Goal: Information Seeking & Learning: Learn about a topic

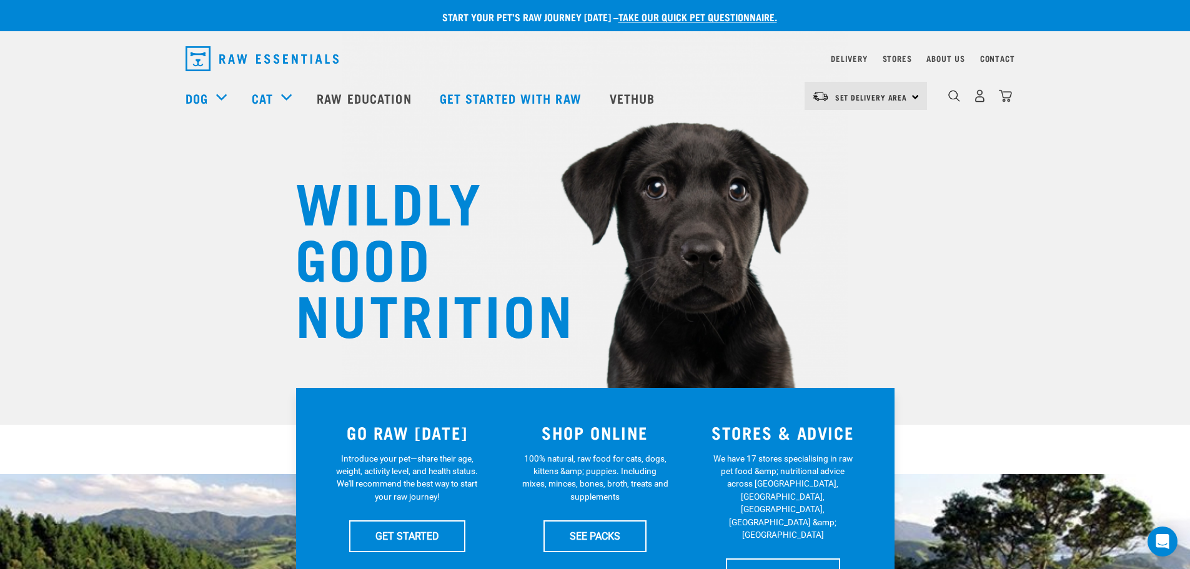
click at [250, 51] on img "dropdown navigation" at bounding box center [261, 58] width 153 height 25
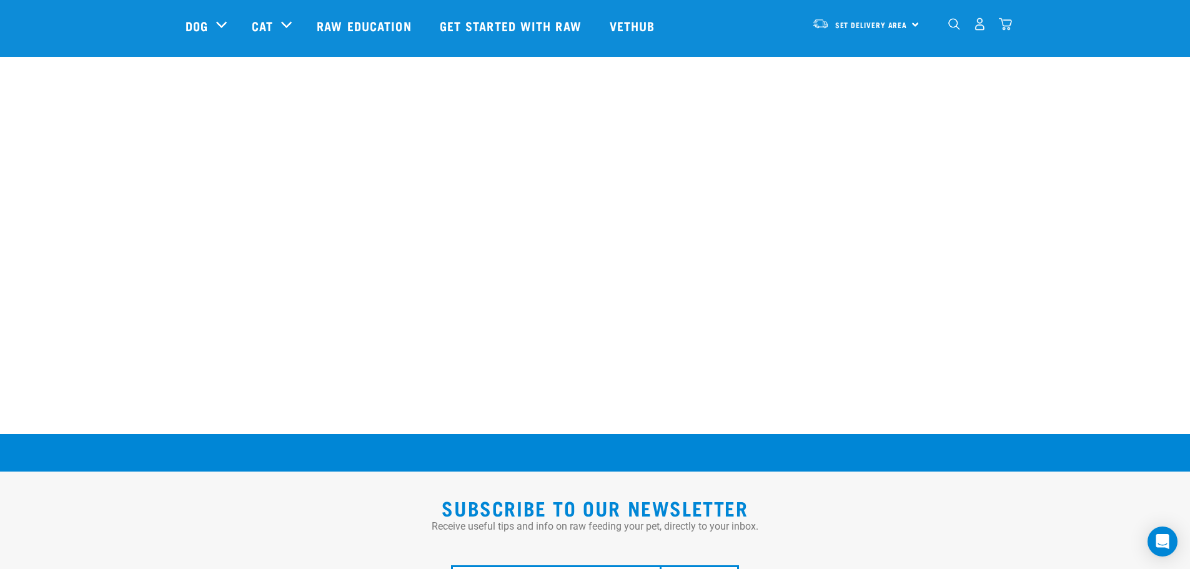
scroll to position [2306, 0]
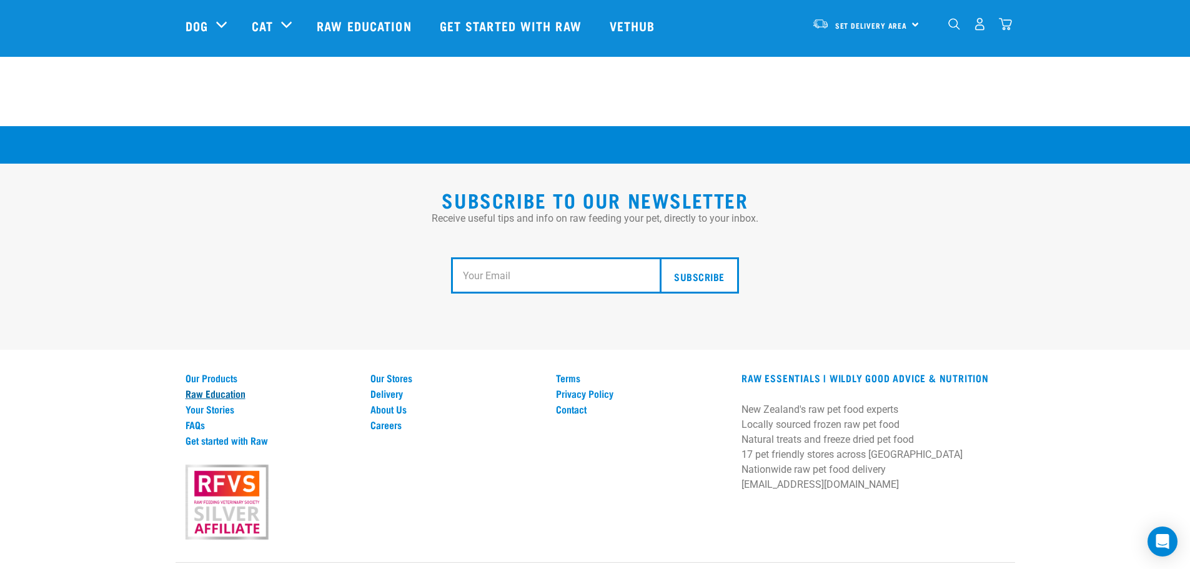
click at [212, 388] on link "Raw Education" at bounding box center [270, 393] width 170 height 11
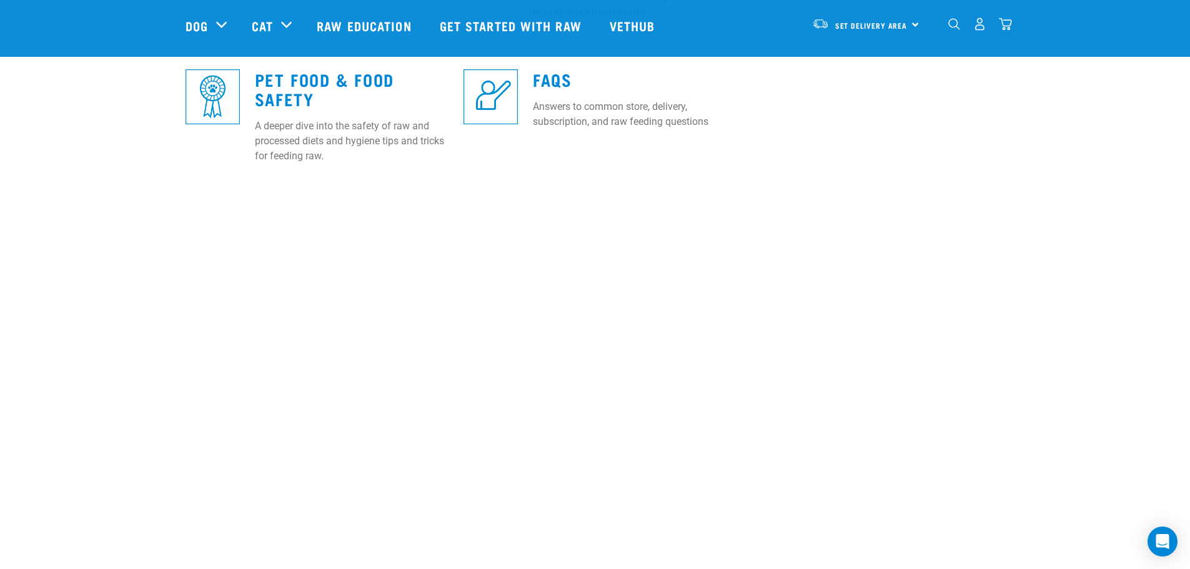
scroll to position [500, 0]
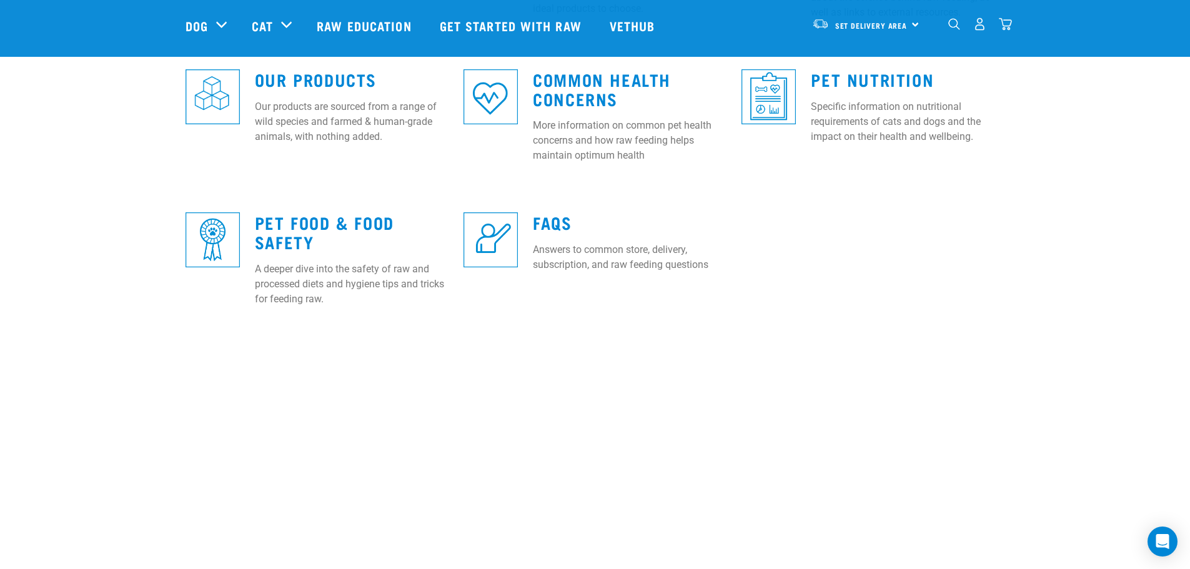
click at [296, 92] on div "Our Products Our products are sourced from a range of wild species and farmed &…" at bounding box center [351, 103] width 209 height 102
click at [300, 82] on link "Our Products" at bounding box center [316, 78] width 122 height 9
